Goal: Check status: Check status

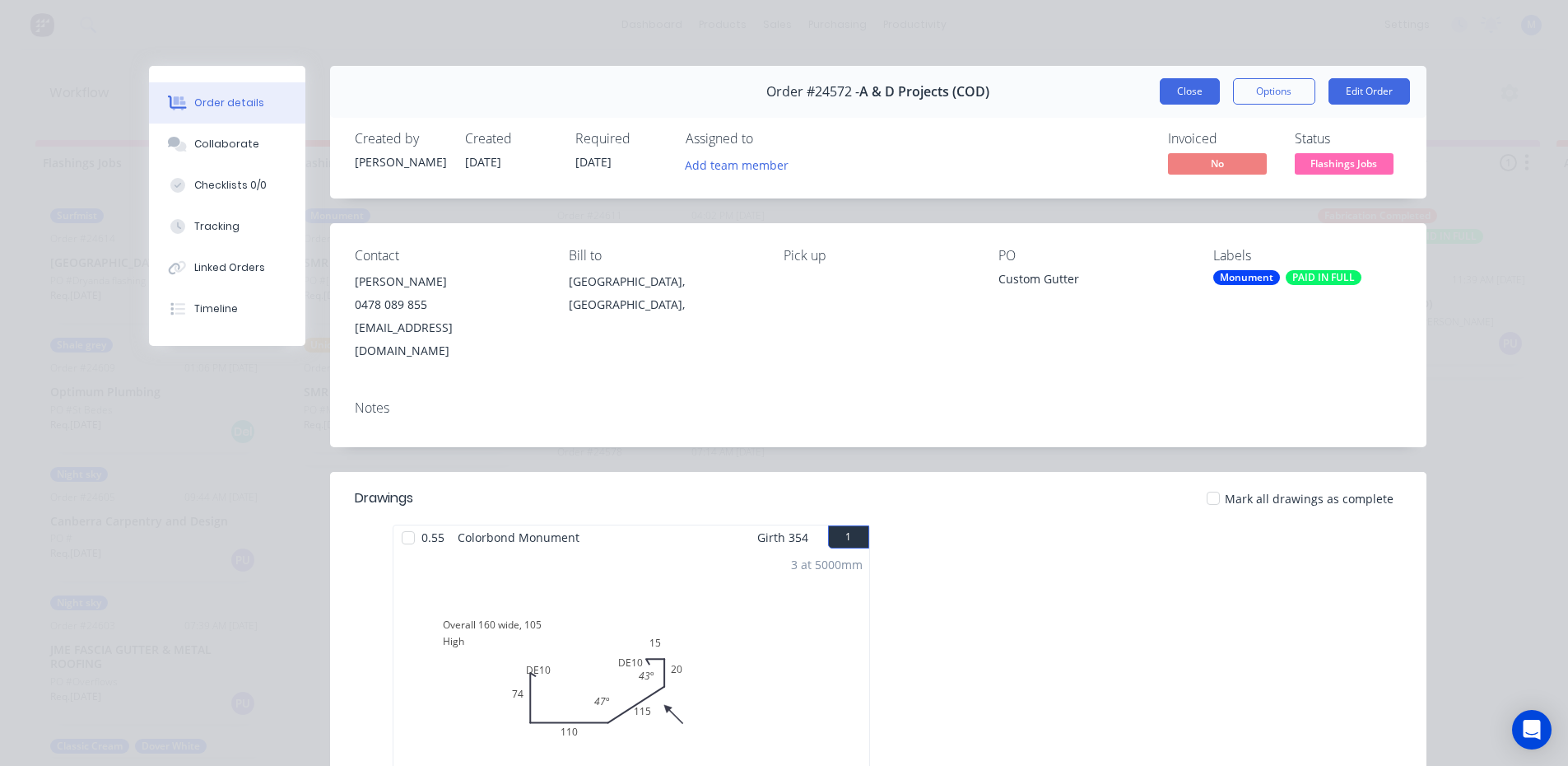
scroll to position [755, 0]
click at [1191, 95] on button "Close" at bounding box center [1190, 90] width 60 height 26
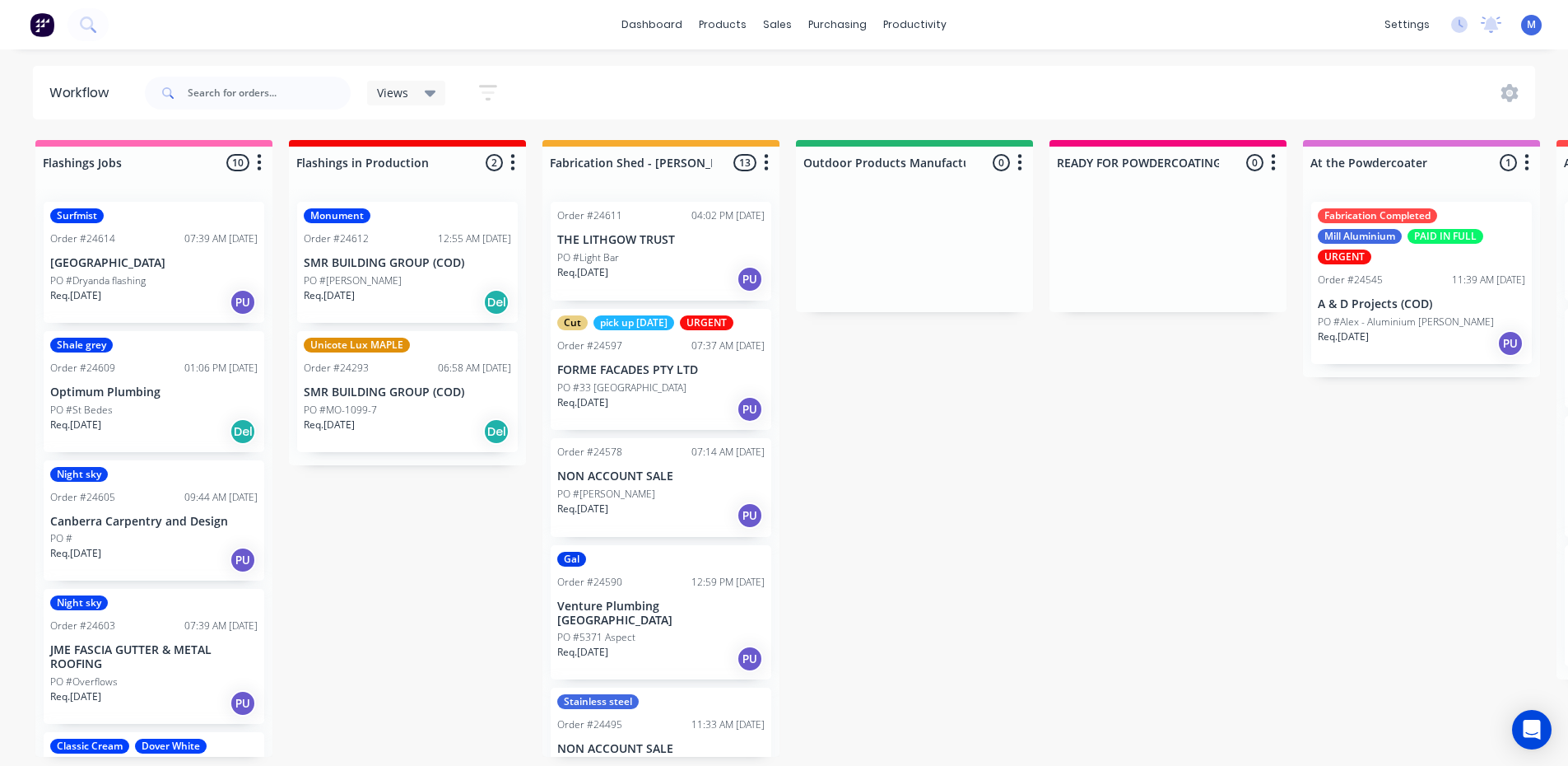
scroll to position [0, 0]
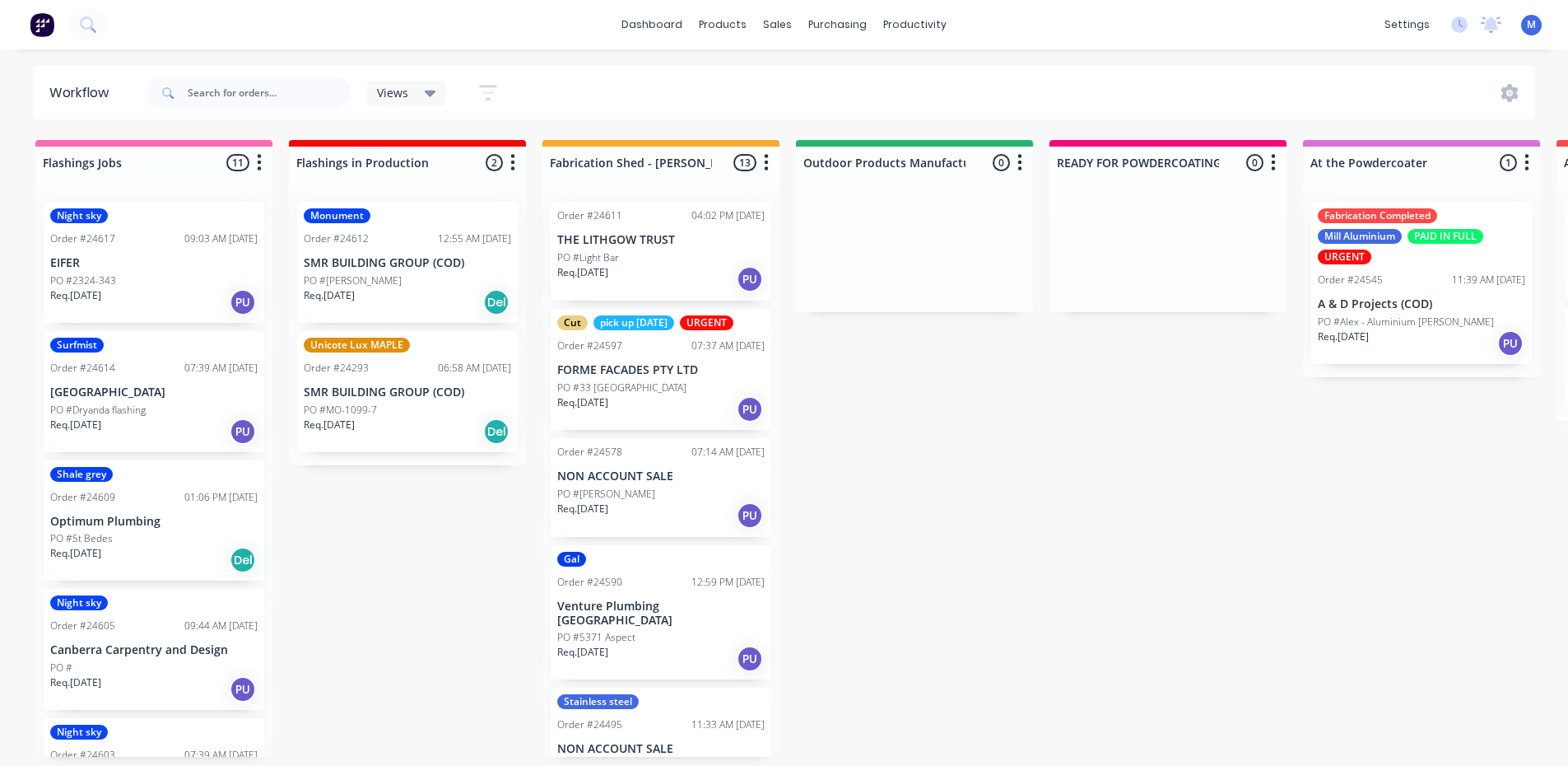
click at [122, 265] on p "EIFER" at bounding box center [154, 263] width 208 height 14
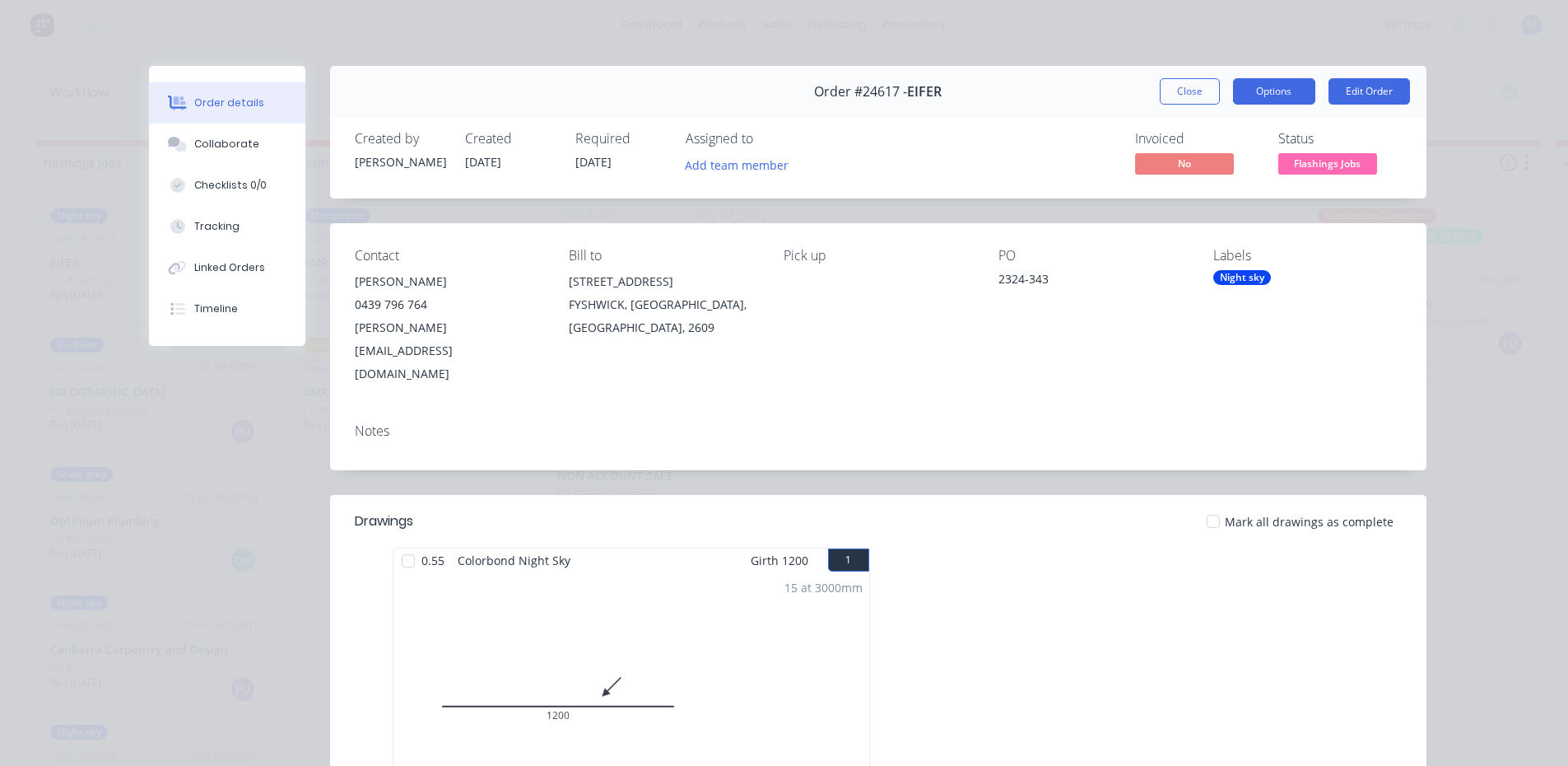
click at [1277, 78] on button "Options" at bounding box center [1275, 90] width 83 height 26
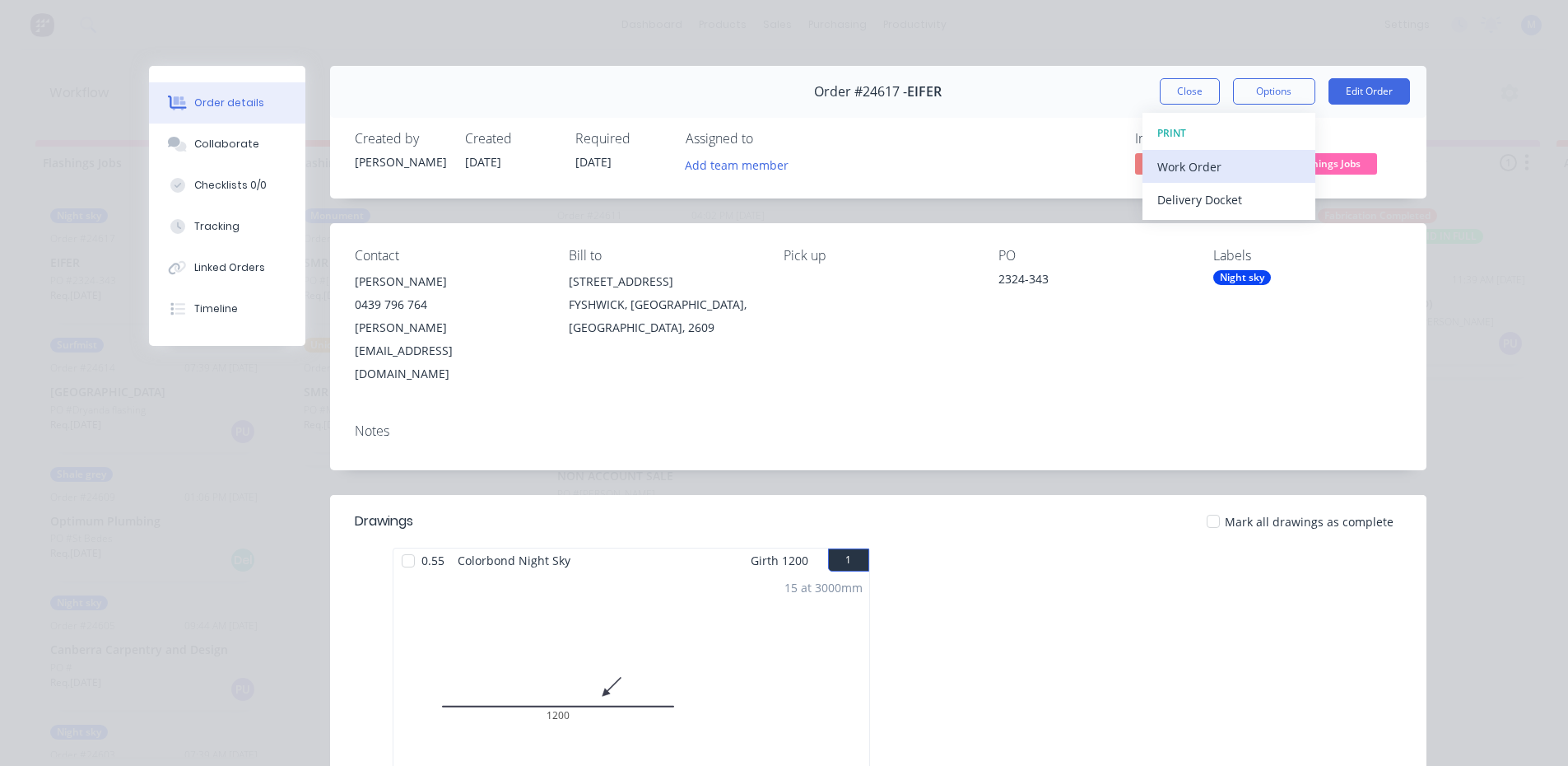
click at [1224, 162] on div "Work Order" at bounding box center [1228, 166] width 143 height 24
click at [1214, 206] on div "Standard" at bounding box center [1228, 199] width 143 height 24
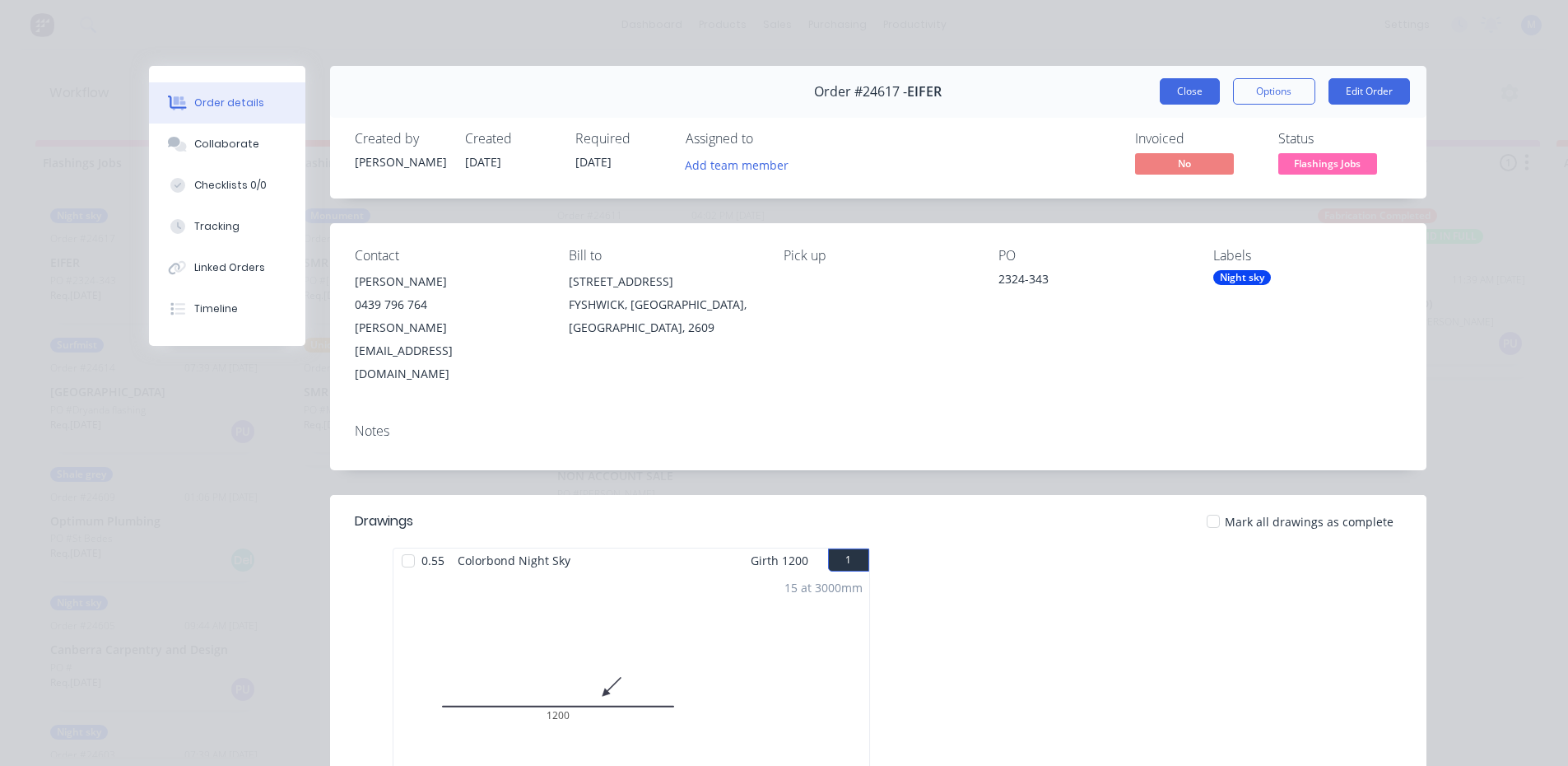
click at [1174, 89] on button "Close" at bounding box center [1190, 90] width 60 height 26
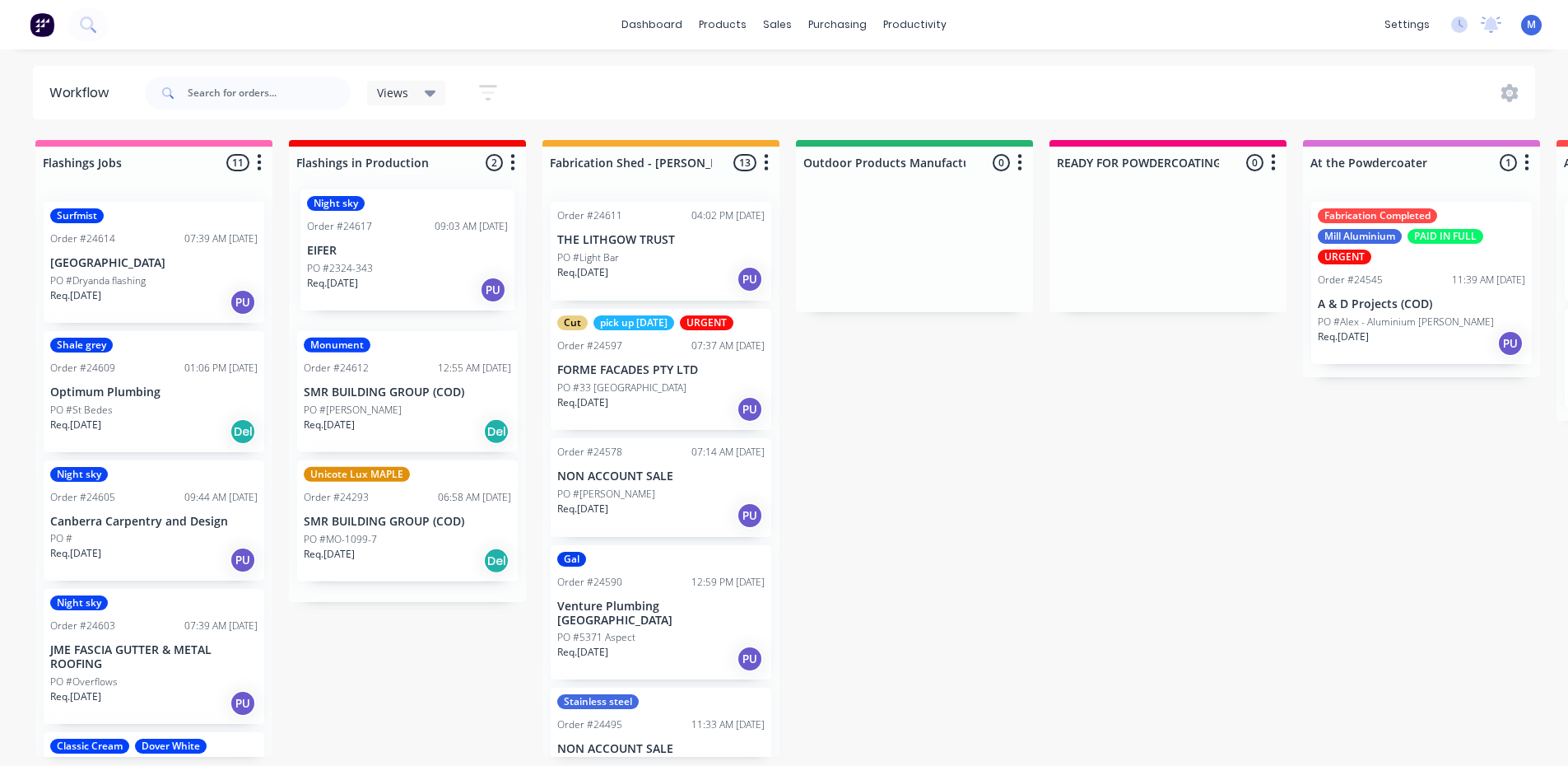
drag, startPoint x: 129, startPoint y: 263, endPoint x: 397, endPoint y: 251, distance: 268.3
click at [161, 291] on div "Req. 12/08/25 PU" at bounding box center [154, 302] width 208 height 28
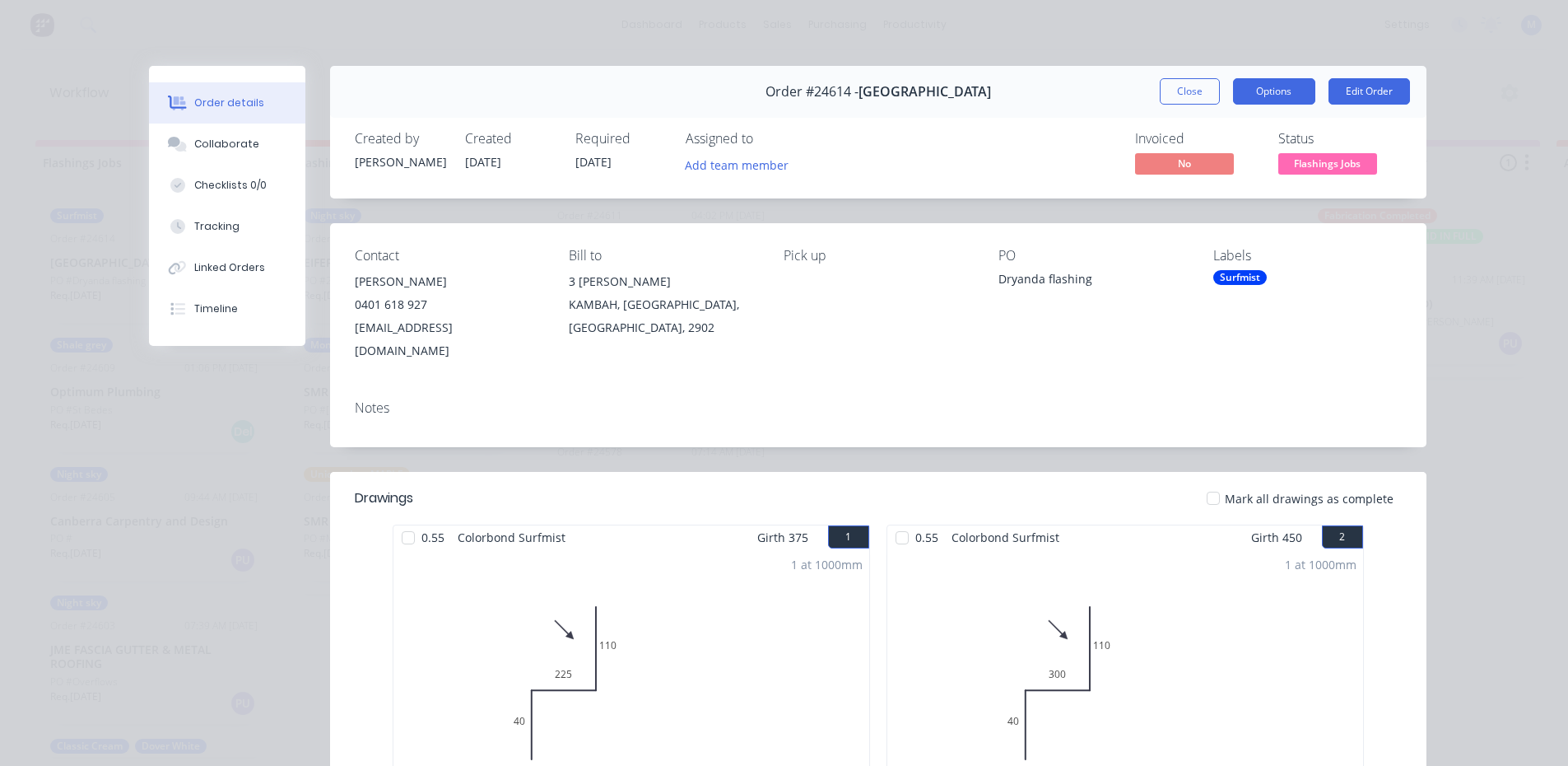
click at [1260, 87] on button "Options" at bounding box center [1275, 90] width 83 height 26
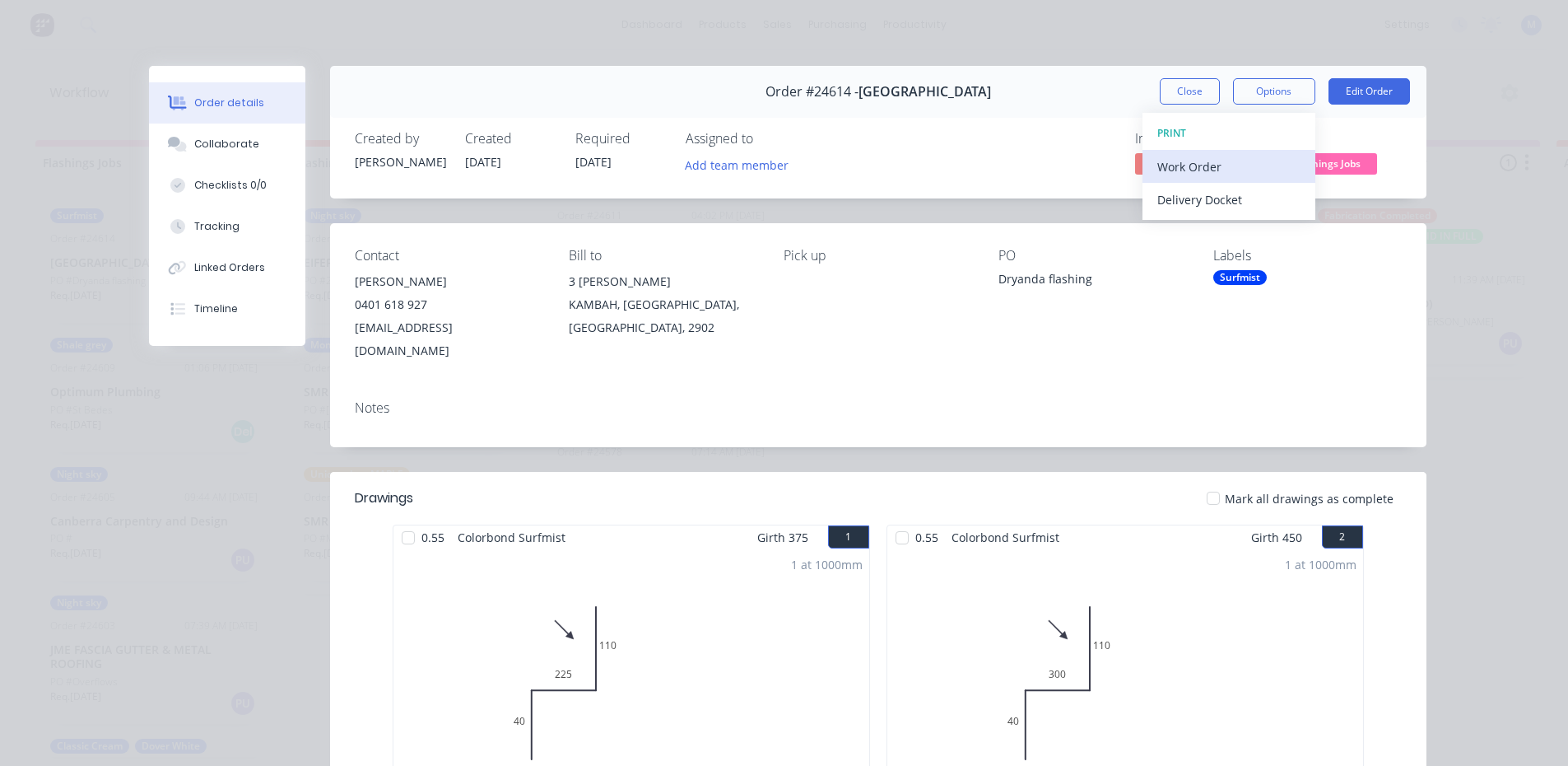
click at [1225, 166] on div "Work Order" at bounding box center [1228, 166] width 143 height 24
click at [1245, 197] on div "Standard" at bounding box center [1228, 199] width 143 height 24
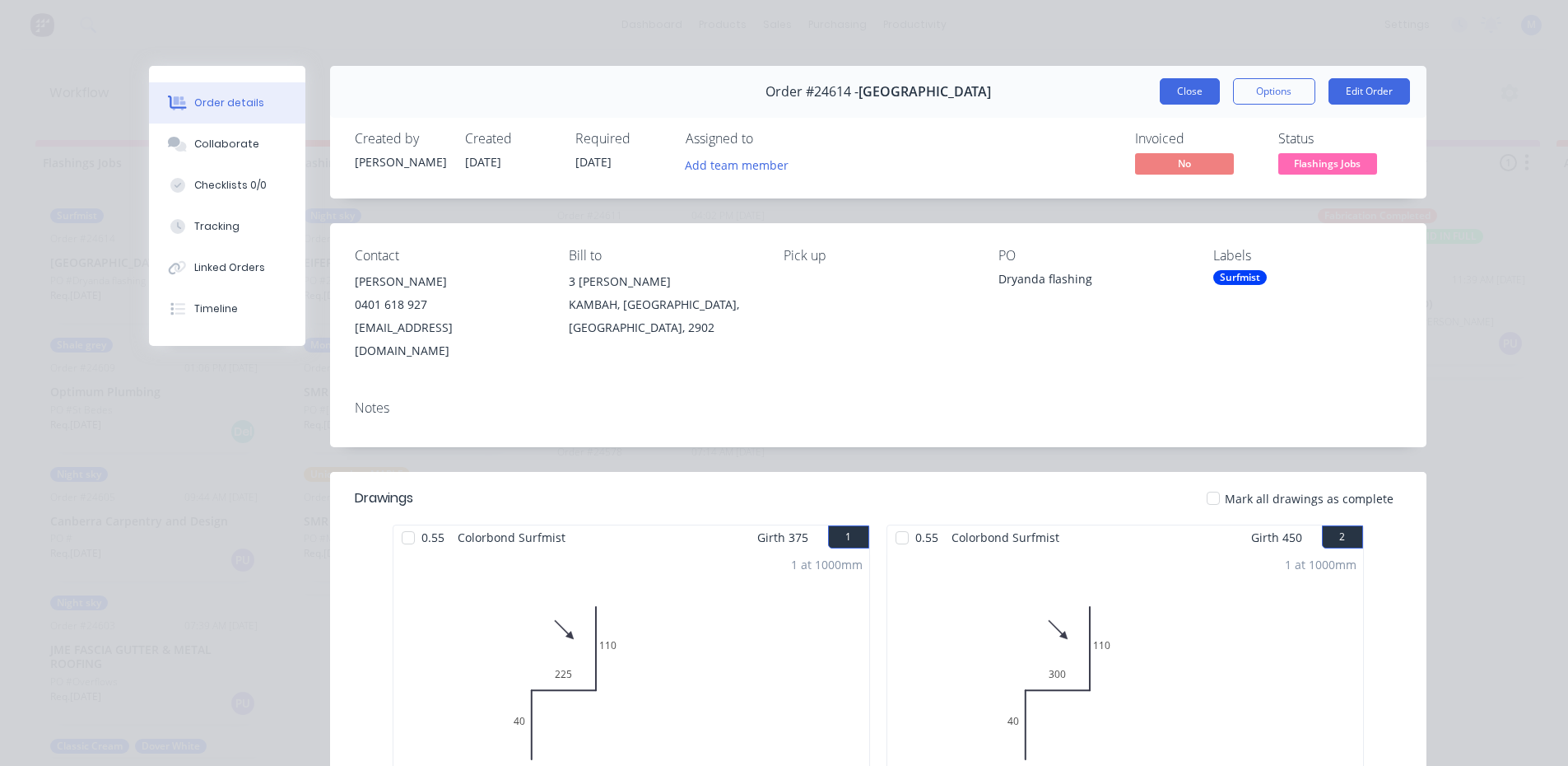
click at [1163, 90] on button "Close" at bounding box center [1190, 90] width 60 height 26
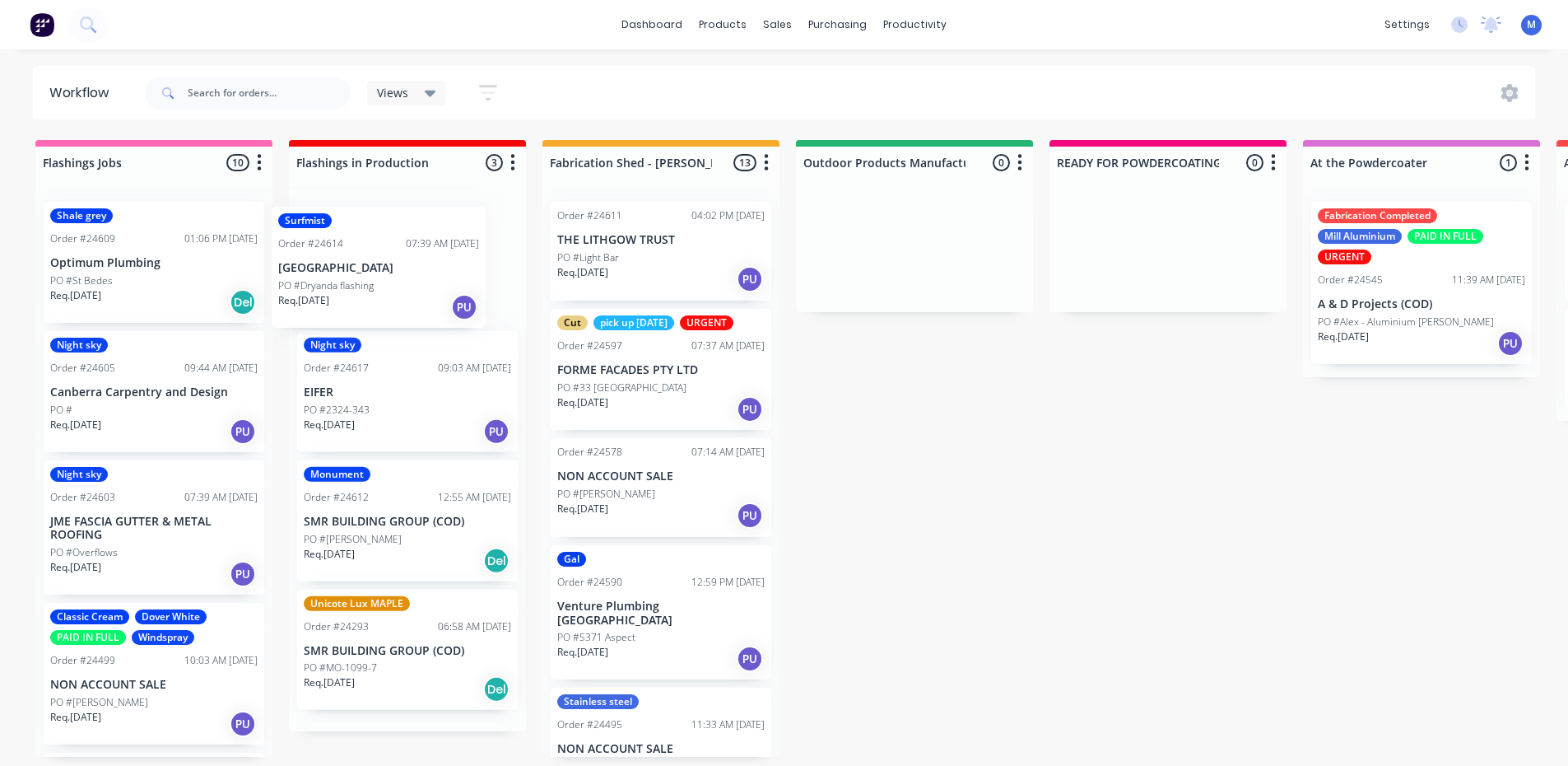
drag, startPoint x: 94, startPoint y: 286, endPoint x: 330, endPoint y: 290, distance: 236.0
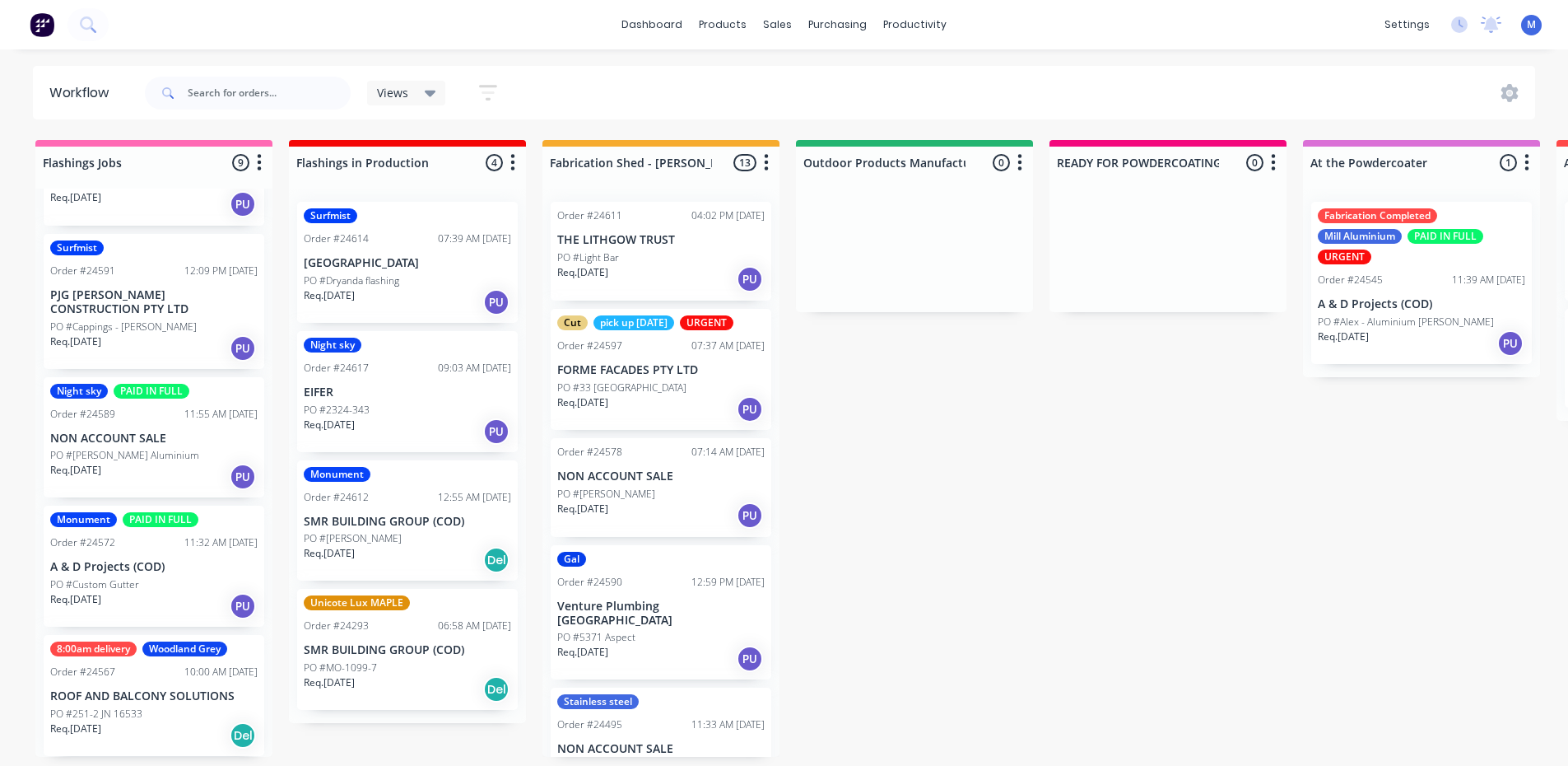
scroll to position [3, 0]
click at [193, 593] on div "Req. 06/08/25 PU" at bounding box center [154, 605] width 208 height 28
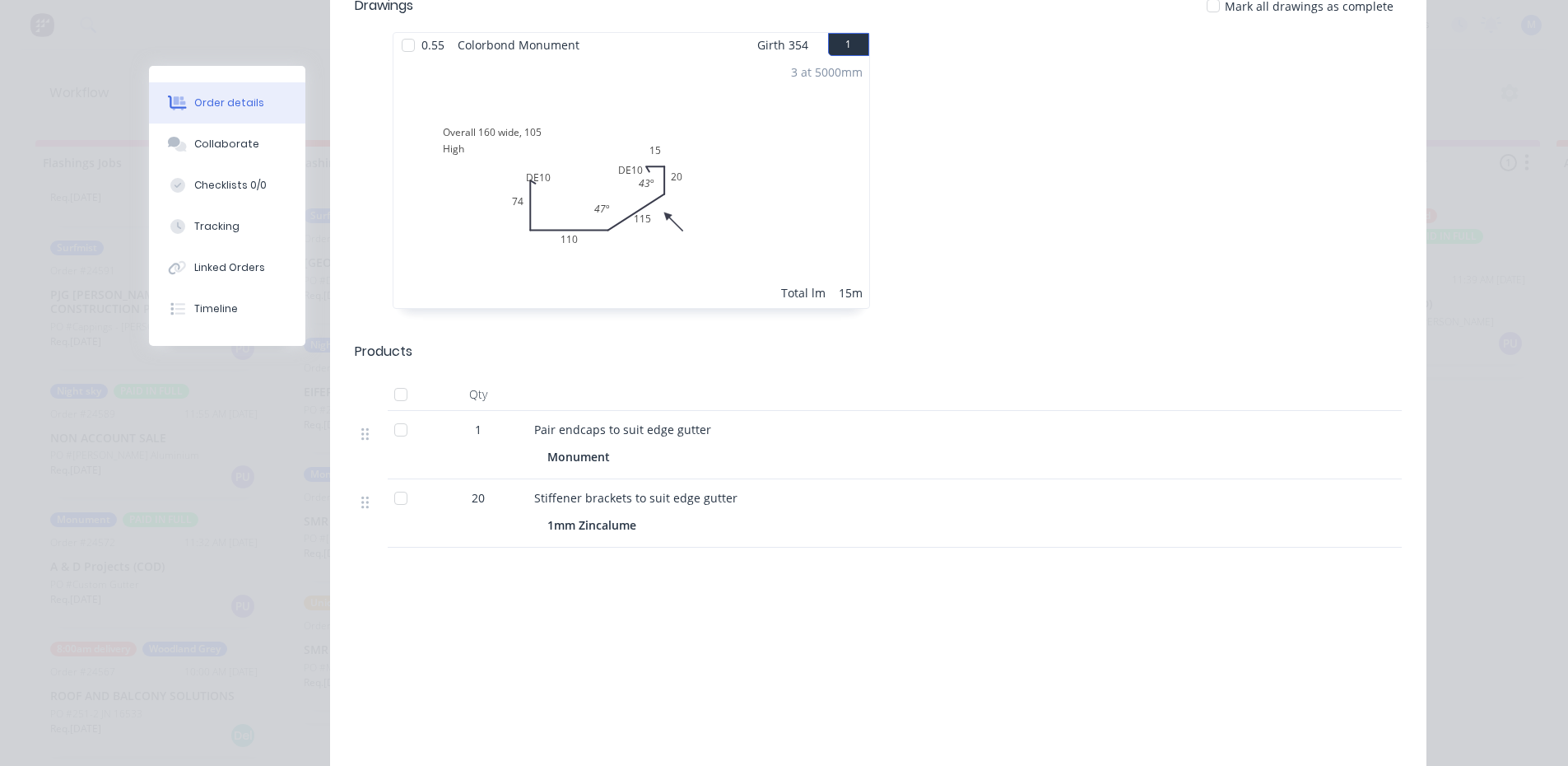
scroll to position [494, 0]
click at [234, 141] on div "Collaborate" at bounding box center [227, 143] width 65 height 14
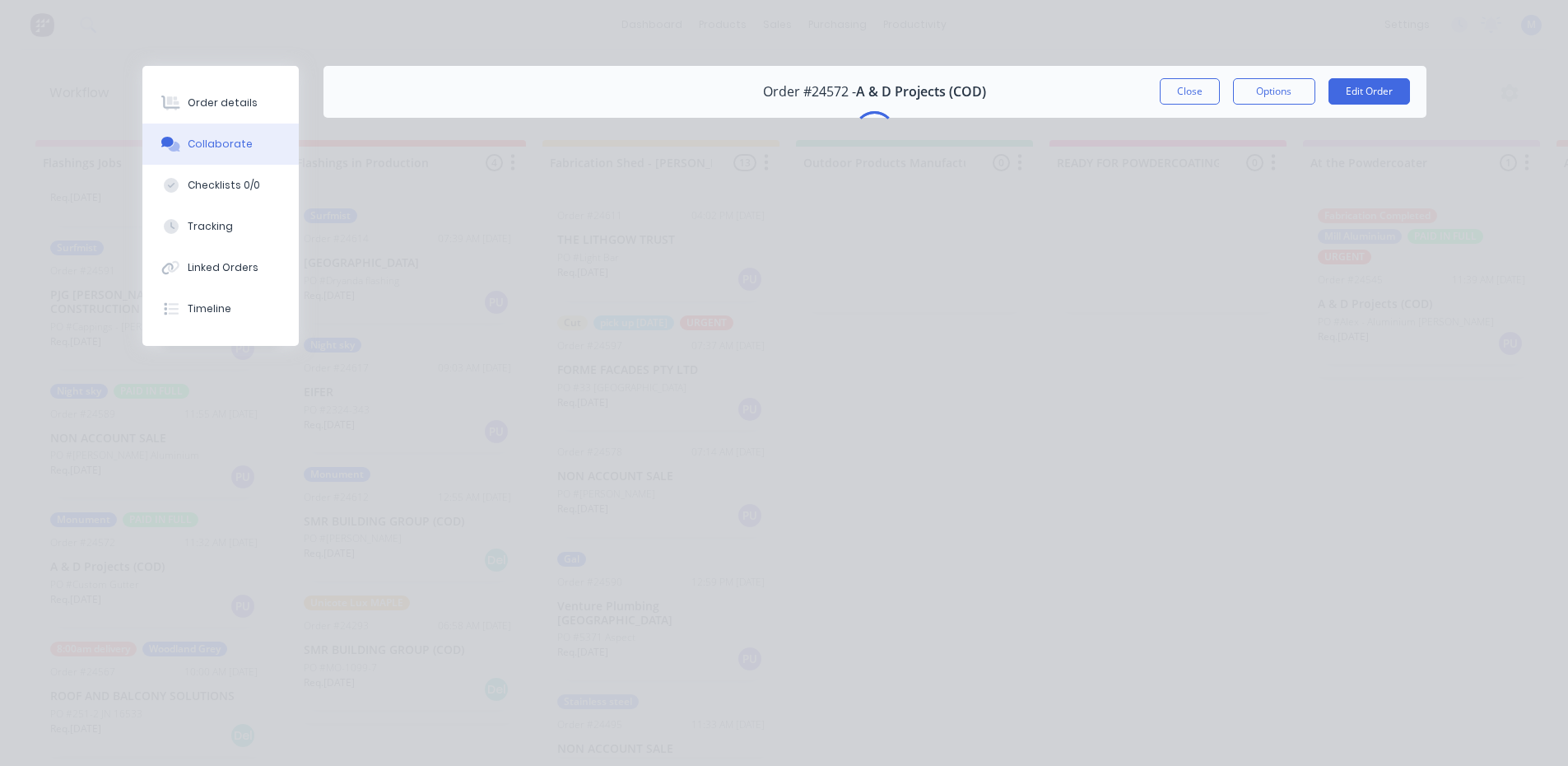
scroll to position [0, 0]
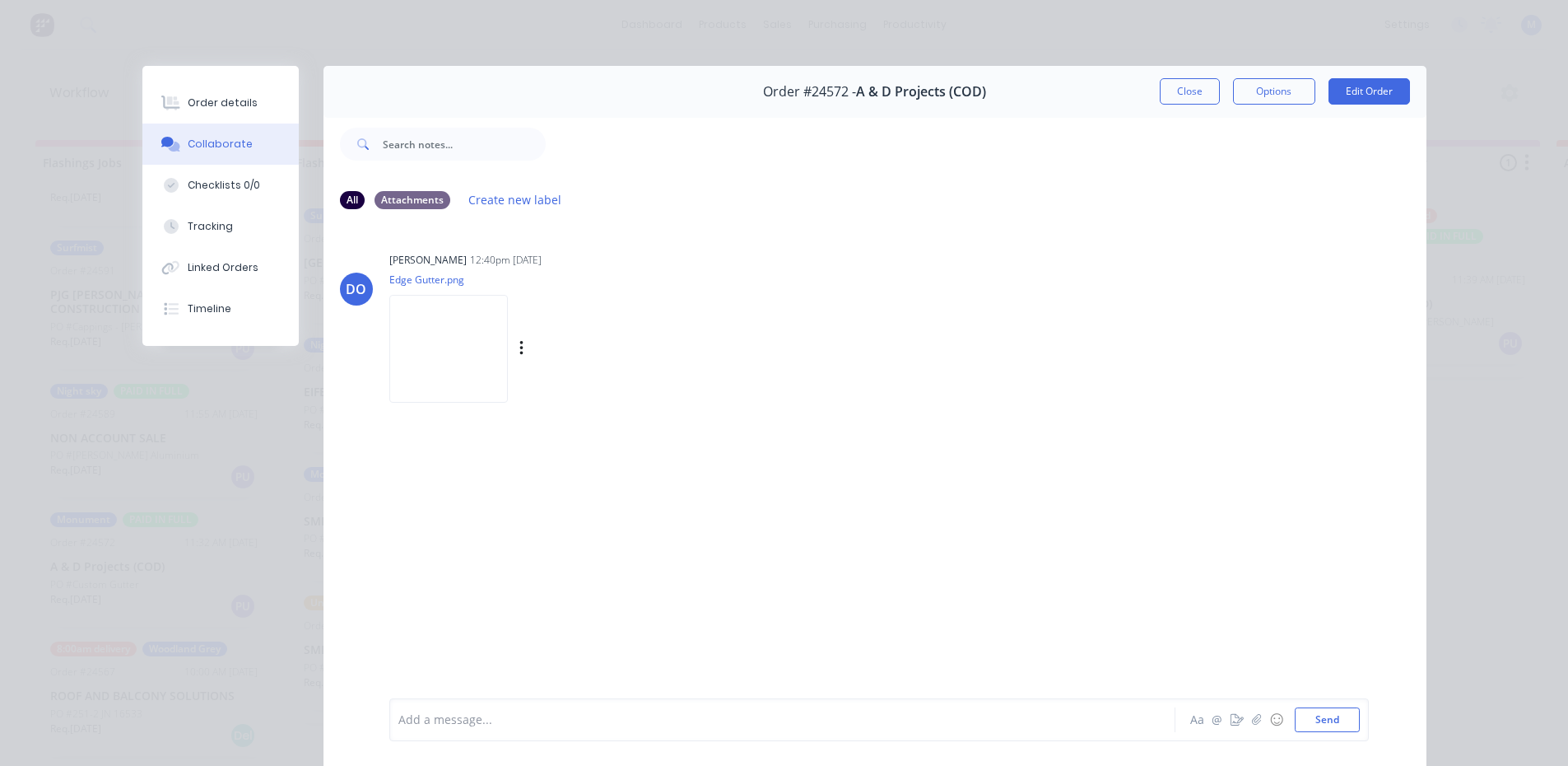
click at [454, 347] on img at bounding box center [448, 348] width 118 height 108
click at [213, 103] on div "Order details" at bounding box center [222, 102] width 70 height 14
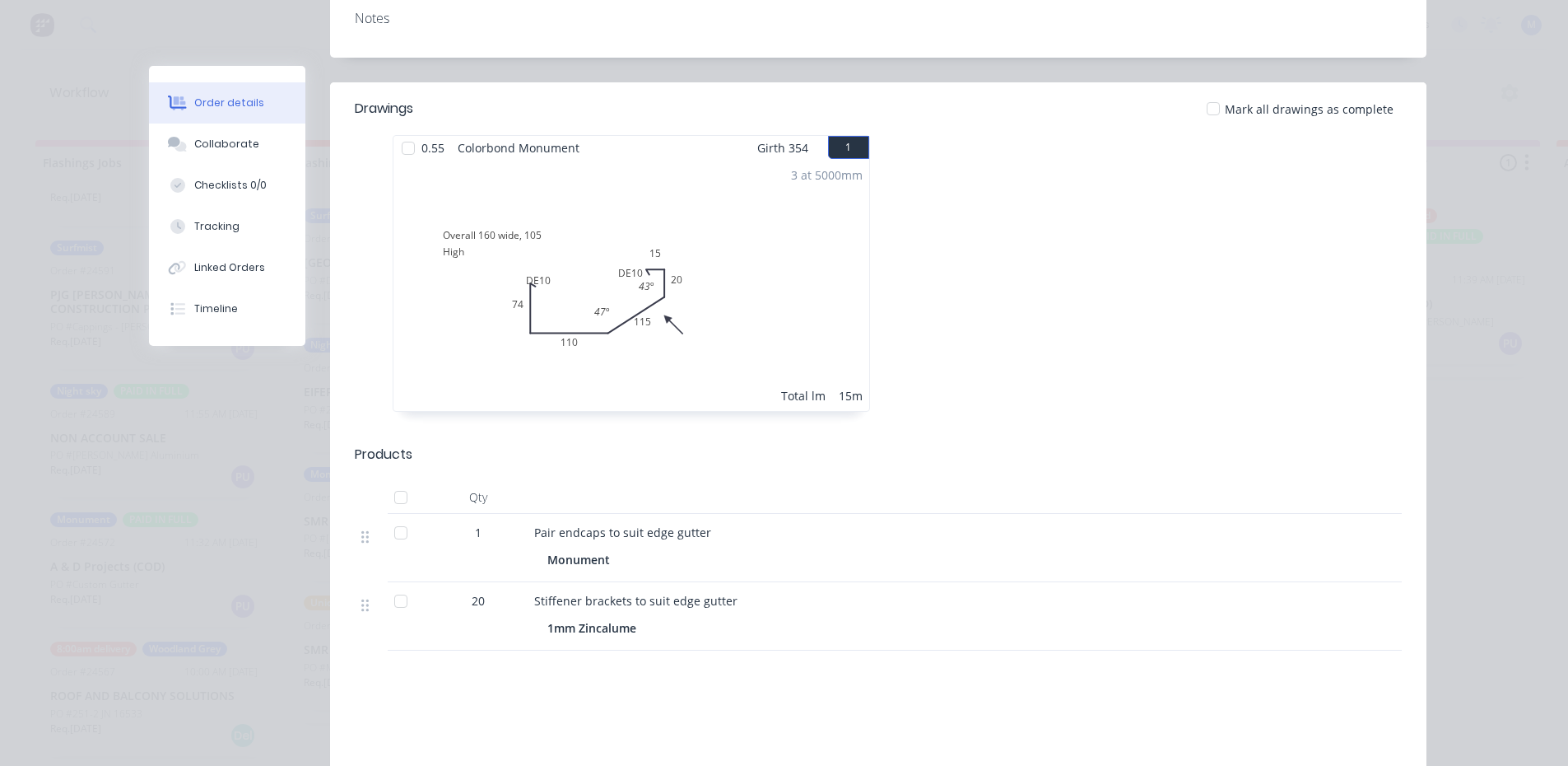
scroll to position [412, 0]
